Goal: Information Seeking & Learning: Understand process/instructions

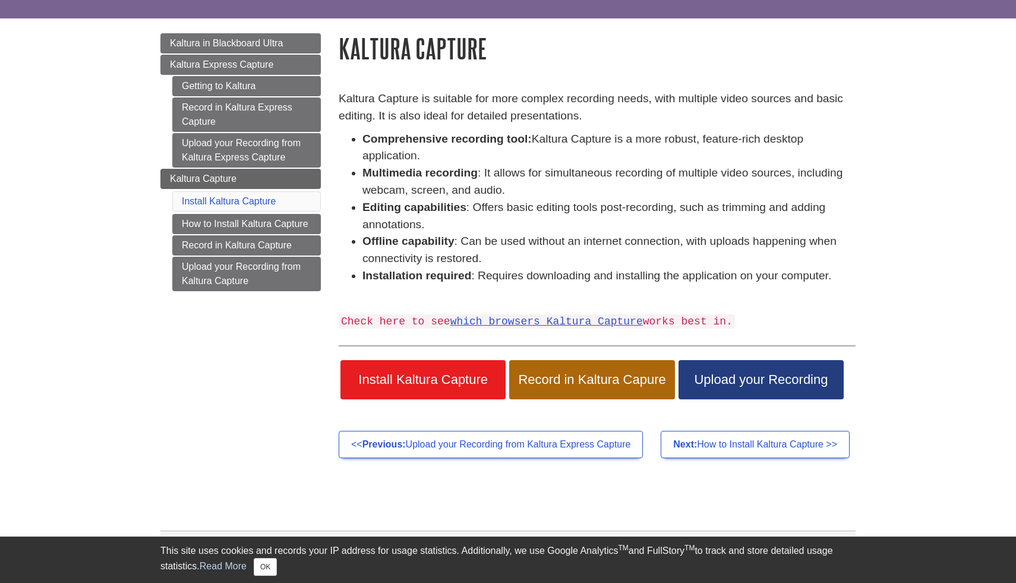
scroll to position [96, 0]
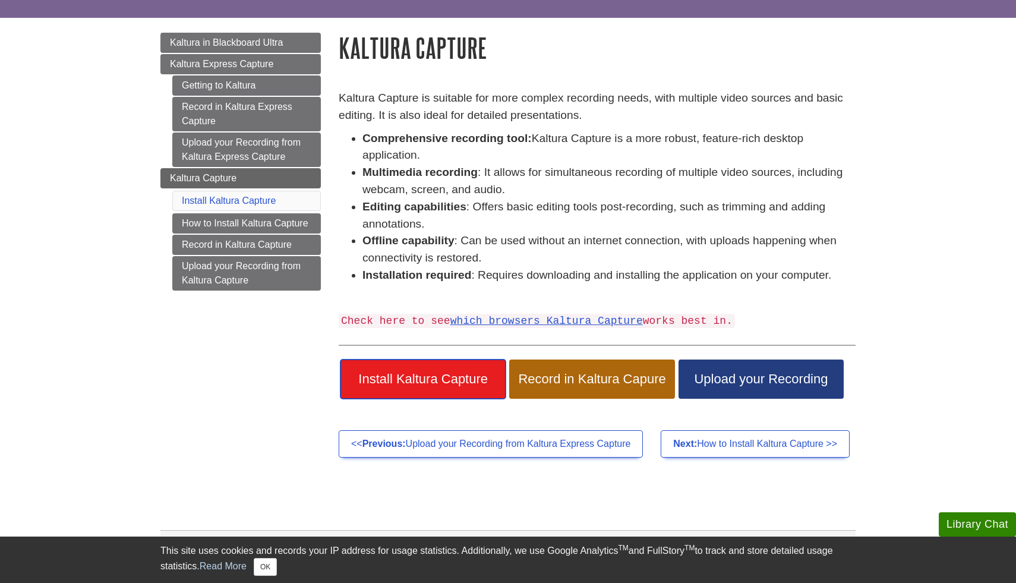
click at [423, 378] on span "Install Kaltura Capture" at bounding box center [422, 378] width 147 height 15
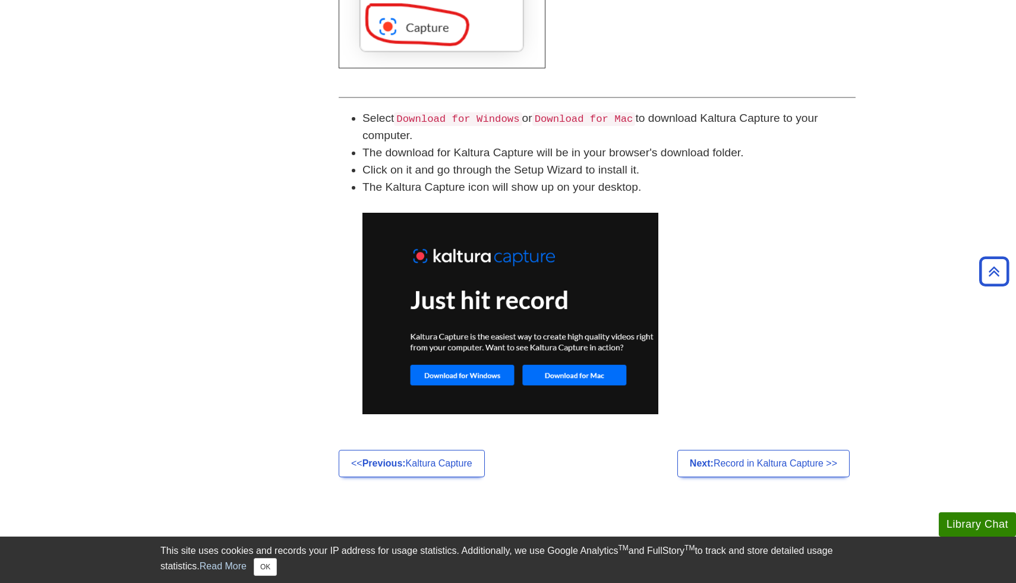
scroll to position [741, 0]
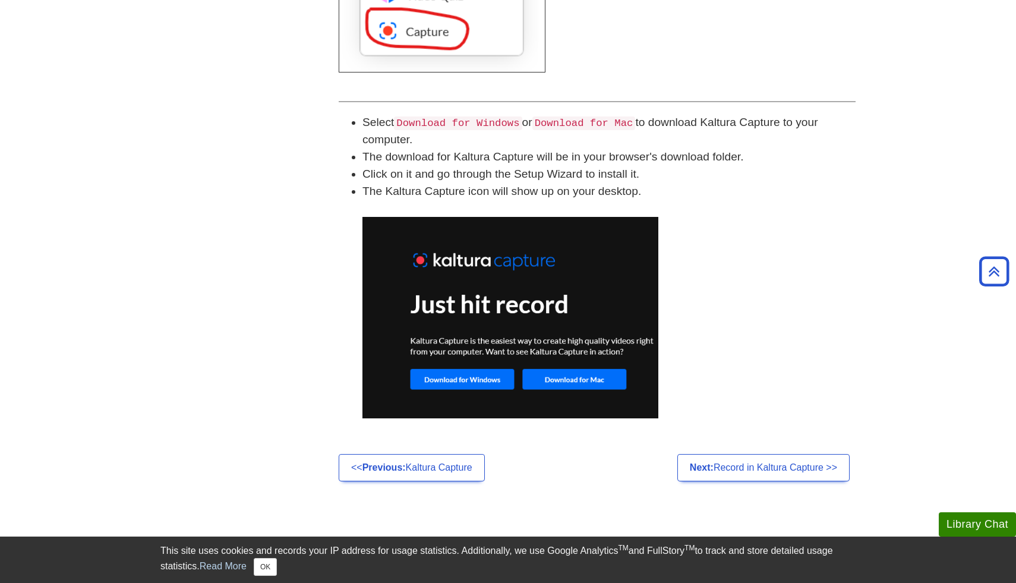
click at [565, 375] on img at bounding box center [510, 317] width 296 height 201
click at [565, 381] on img at bounding box center [510, 317] width 296 height 201
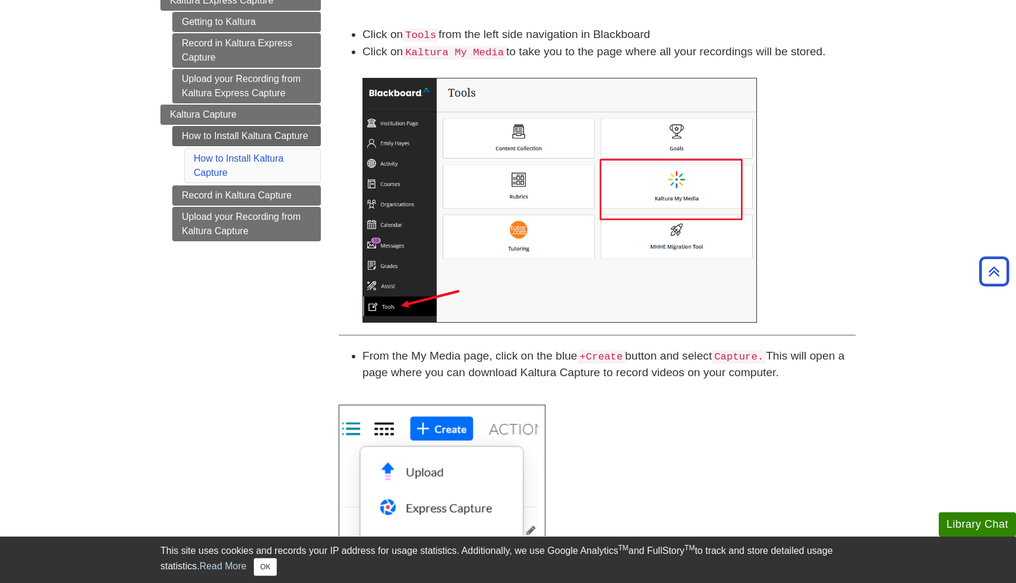
scroll to position [156, 0]
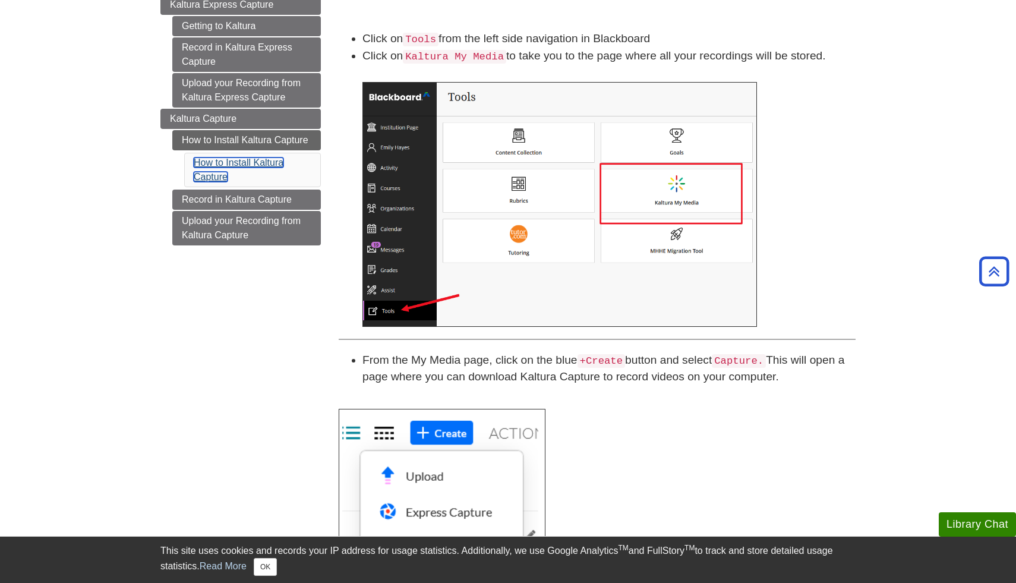
click at [249, 164] on link "How to Install Kaltura Capture" at bounding box center [239, 169] width 90 height 24
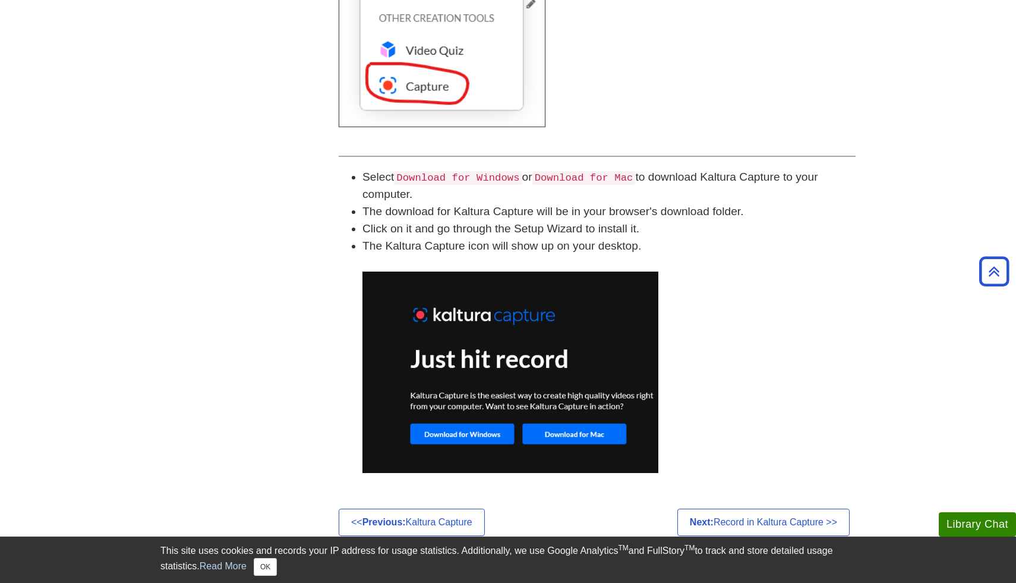
scroll to position [699, 0]
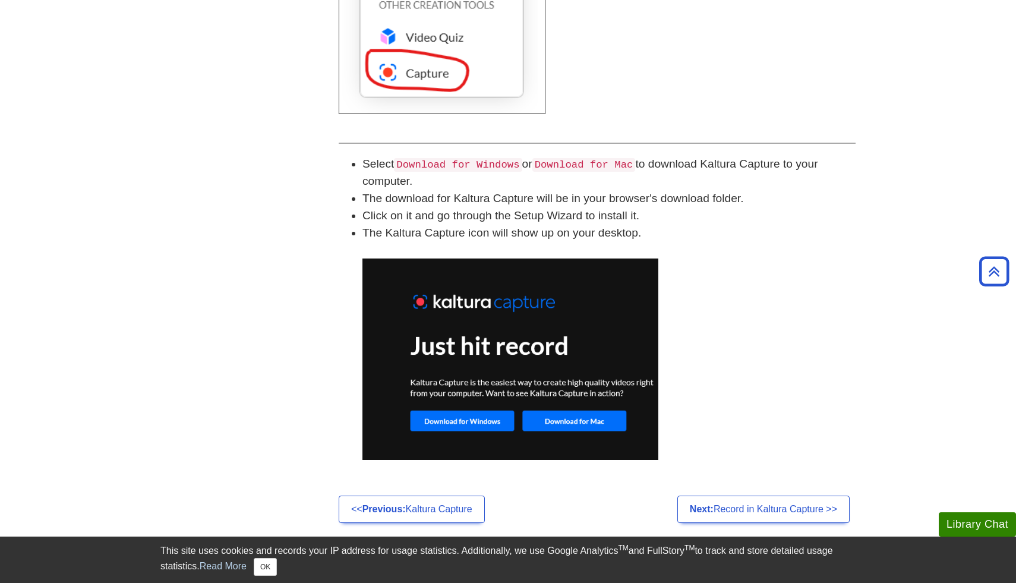
click at [562, 420] on img at bounding box center [510, 358] width 296 height 201
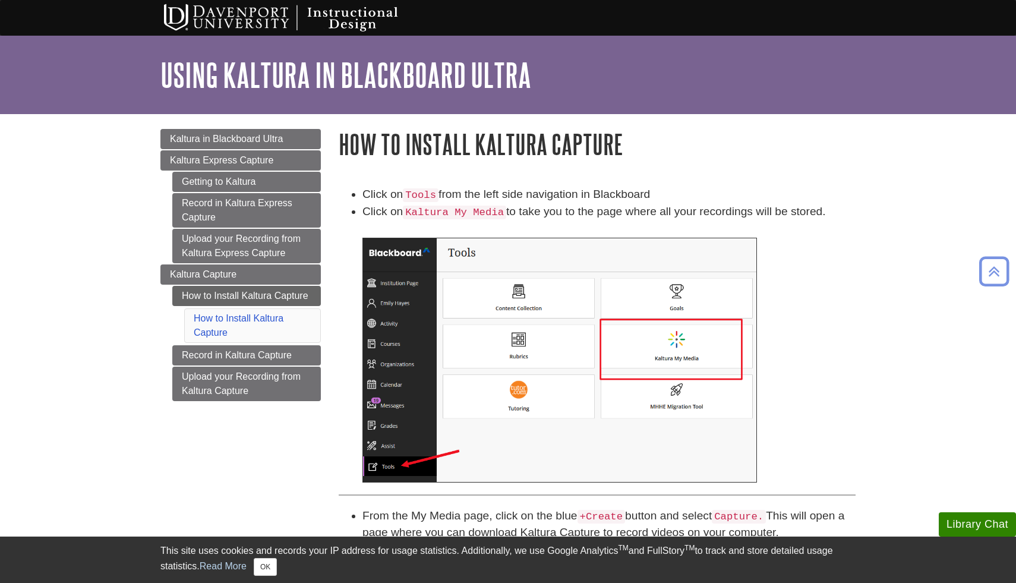
scroll to position [0, 0]
click at [242, 295] on link "How to Install Kaltura Capture" at bounding box center [246, 296] width 148 height 20
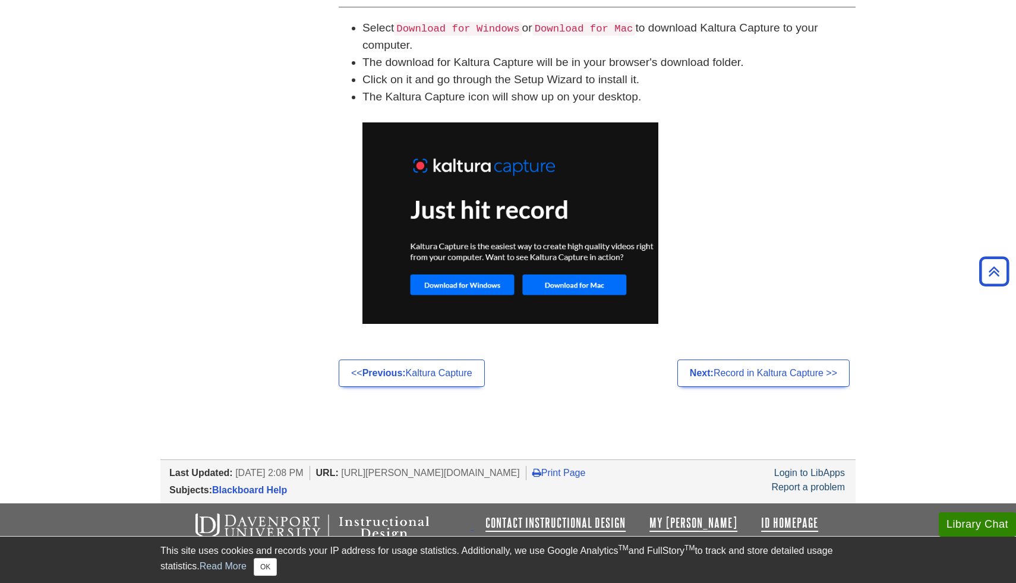
scroll to position [837, 0]
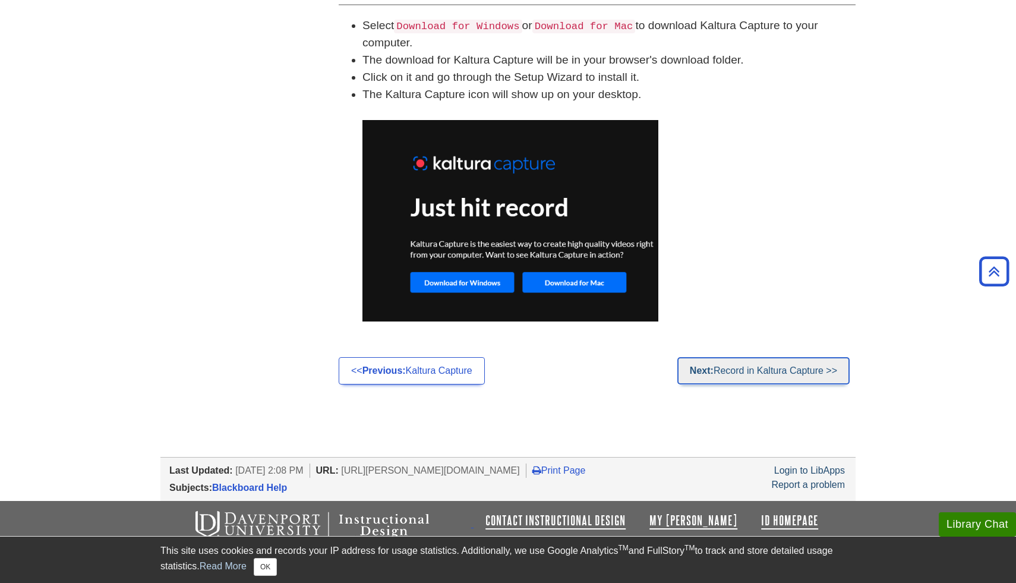
click at [717, 369] on link "Next: Record in Kaltura Capture >>" at bounding box center [763, 370] width 172 height 27
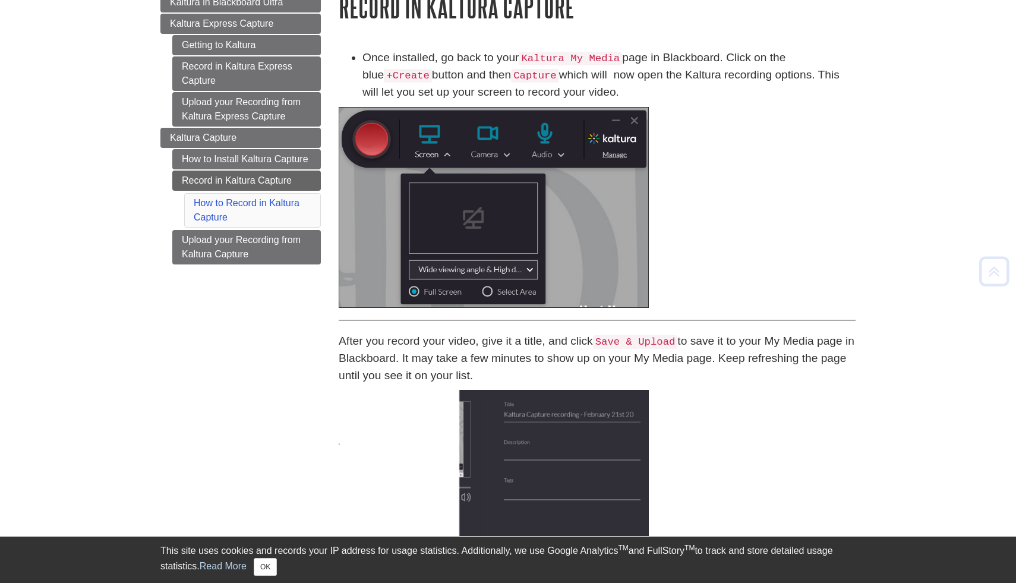
scroll to position [137, 0]
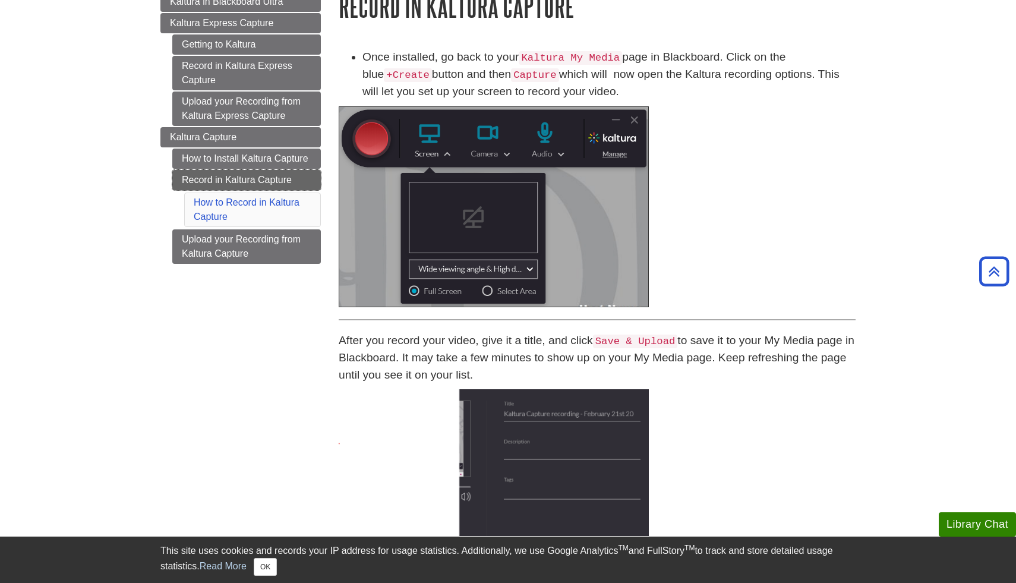
click at [248, 185] on link "Record in Kaltura Capture" at bounding box center [246, 180] width 148 height 20
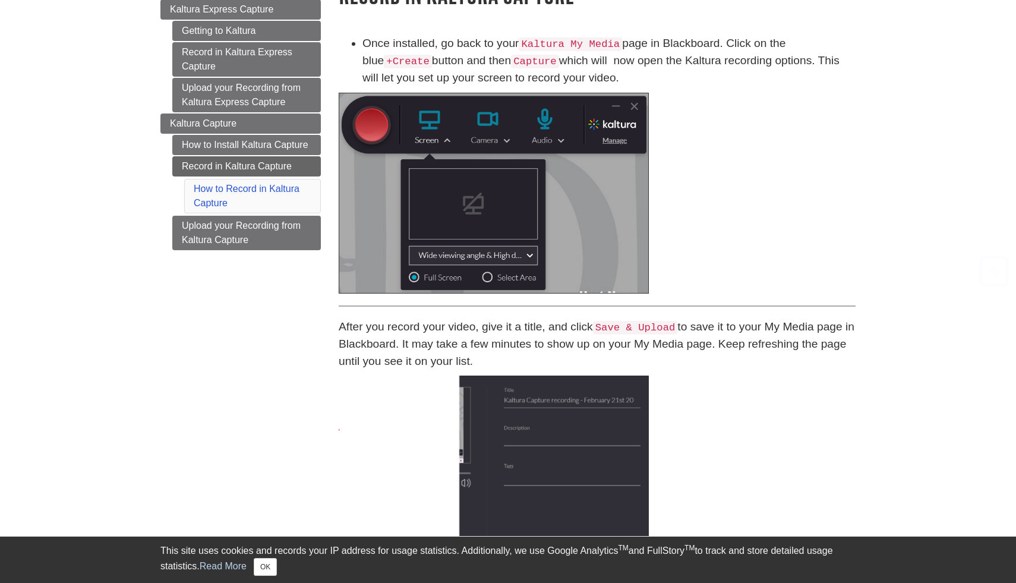
scroll to position [148, 0]
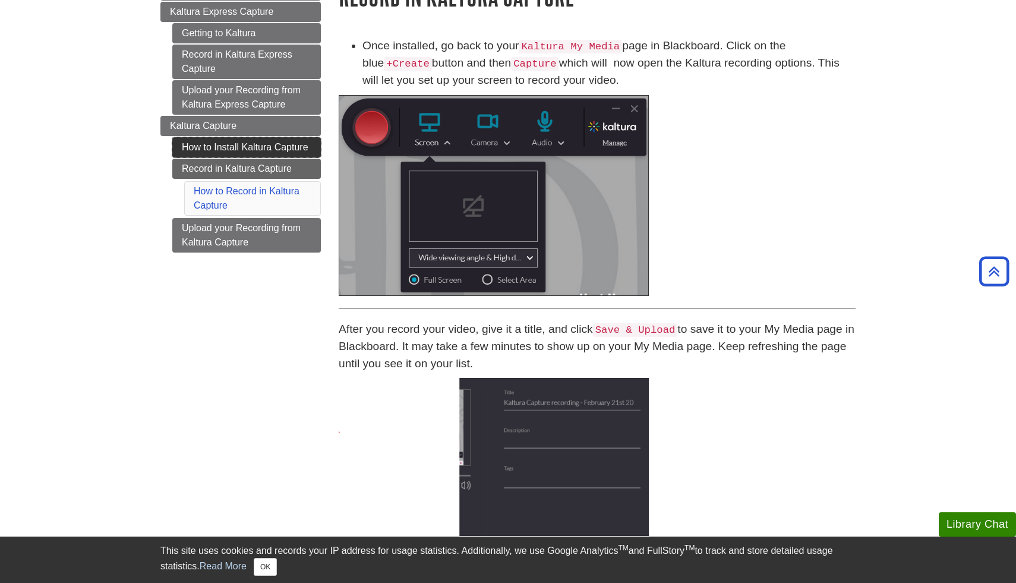
click at [243, 143] on link "How to Install Kaltura Capture" at bounding box center [246, 147] width 148 height 20
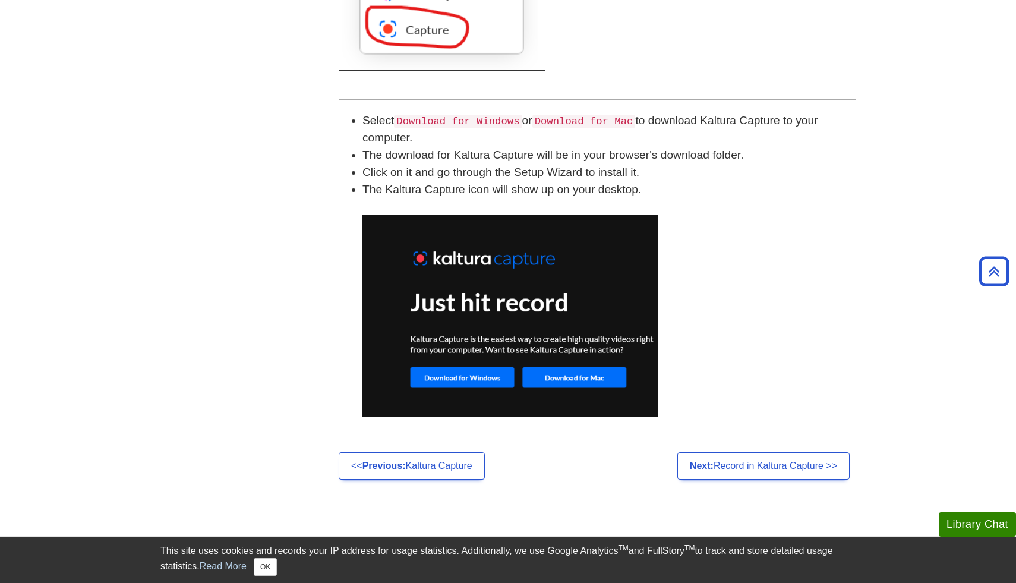
scroll to position [752, 0]
